Goal: Navigation & Orientation: Find specific page/section

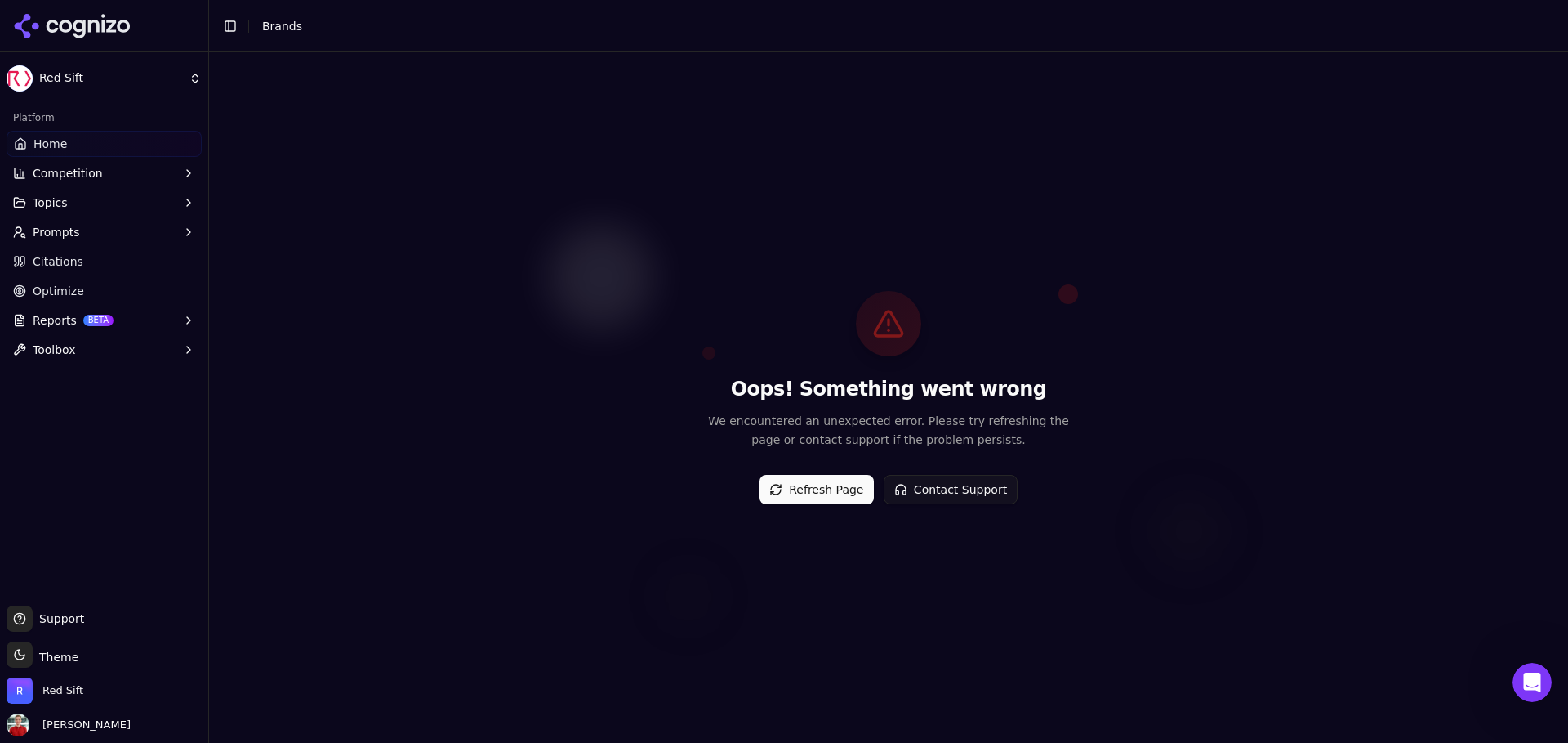
click at [66, 205] on span "Topics" at bounding box center [50, 202] width 35 height 16
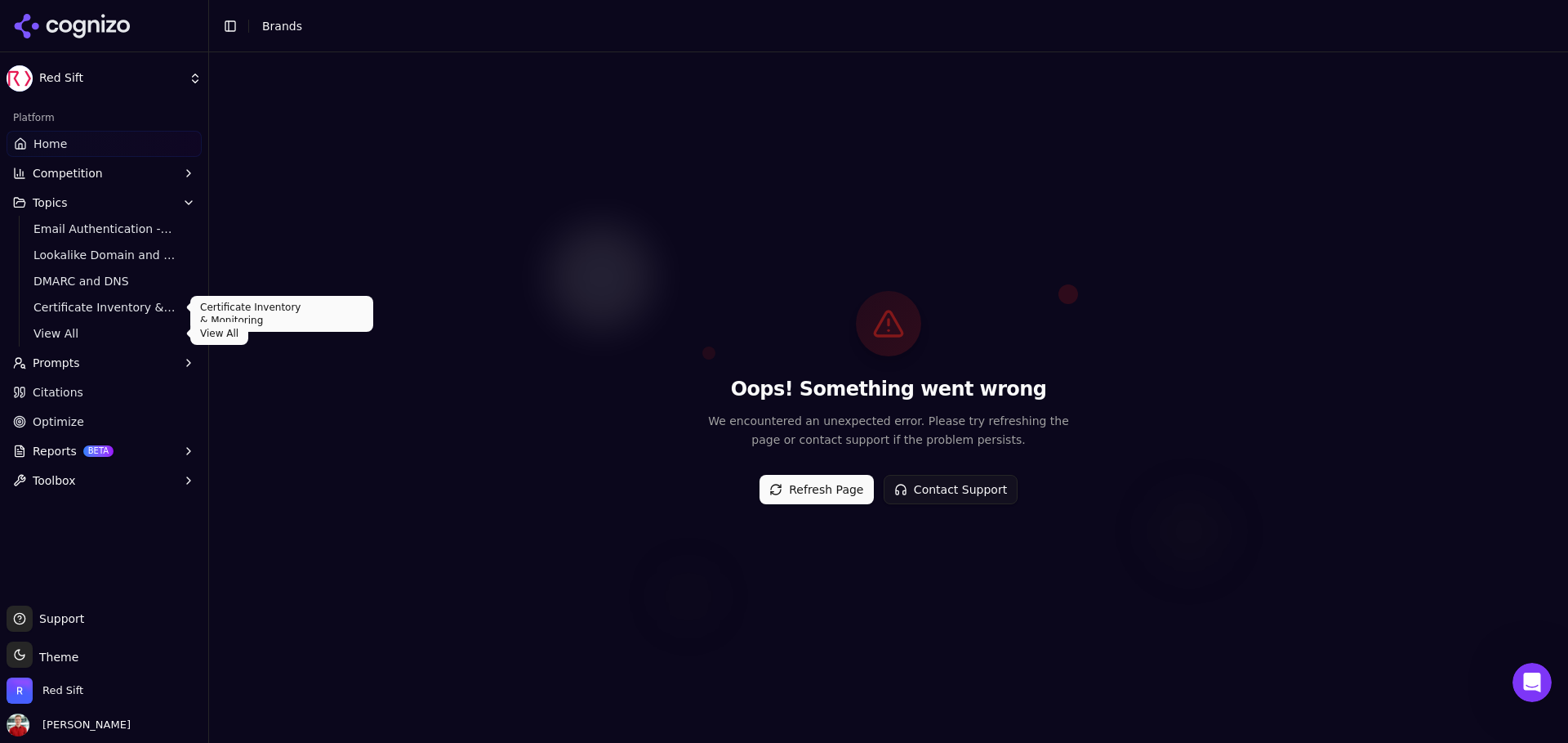
click at [79, 322] on link "View All" at bounding box center [105, 333] width 156 height 23
click at [63, 334] on span "View All" at bounding box center [105, 333] width 143 height 16
click at [61, 142] on span "Home" at bounding box center [50, 144] width 34 height 16
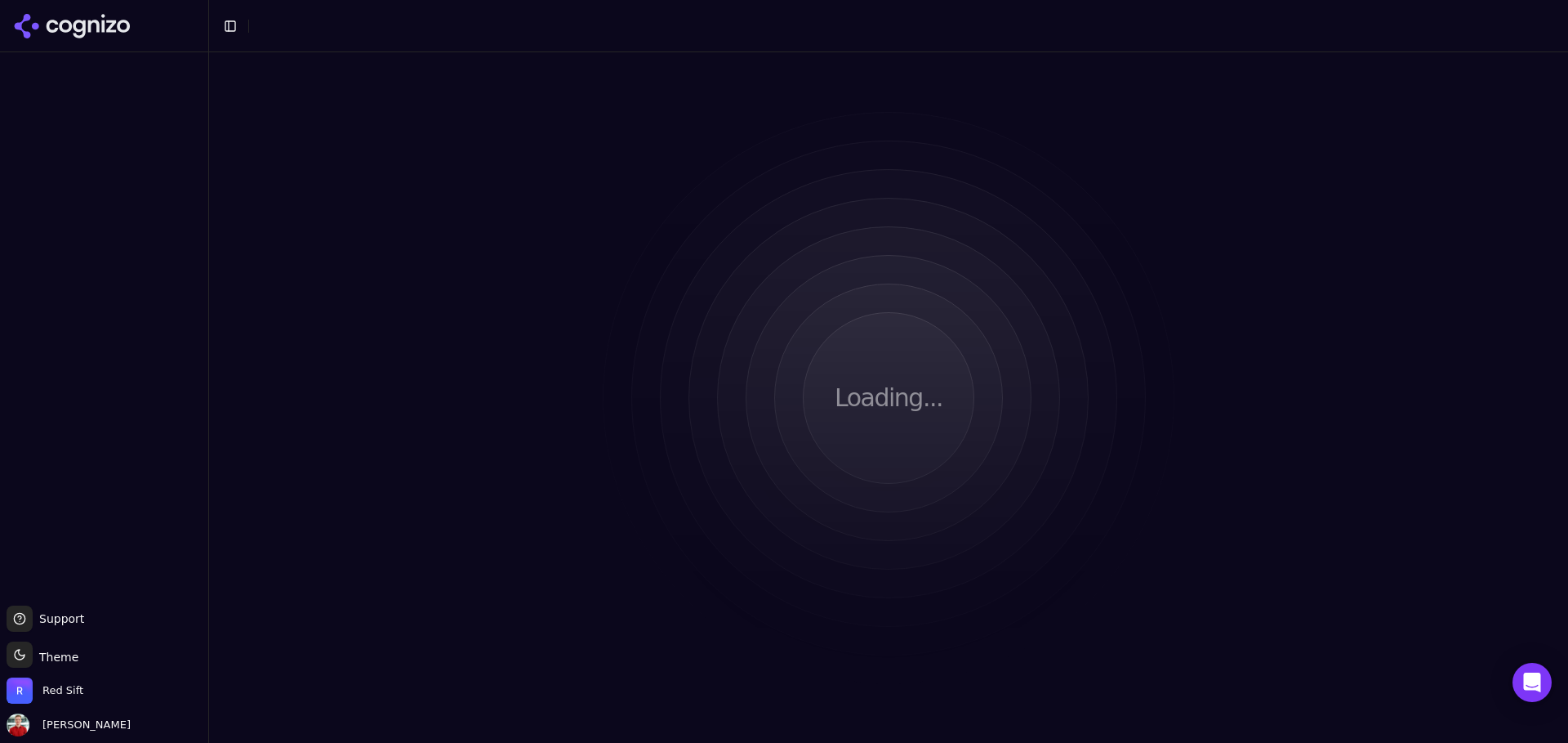
click at [74, 18] on icon at bounding box center [72, 26] width 119 height 25
